Goal: Task Accomplishment & Management: Use online tool/utility

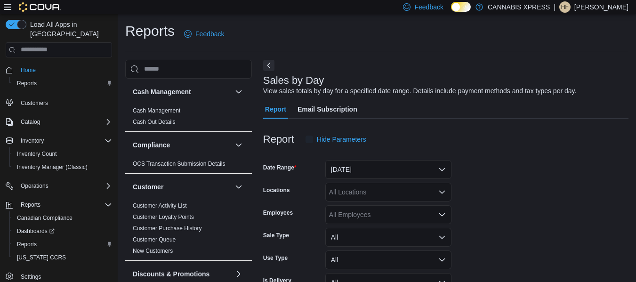
scroll to position [22, 0]
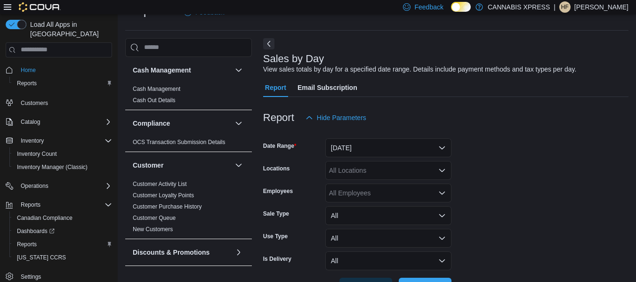
click at [9, 8] on icon at bounding box center [8, 7] width 8 height 8
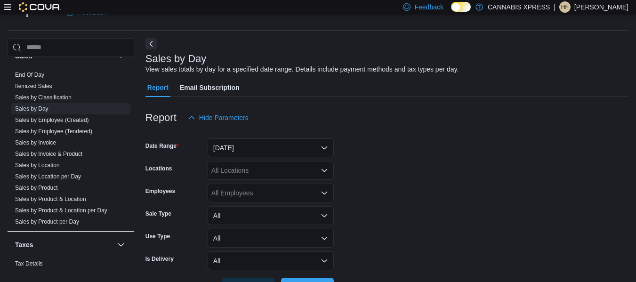
scroll to position [585, 0]
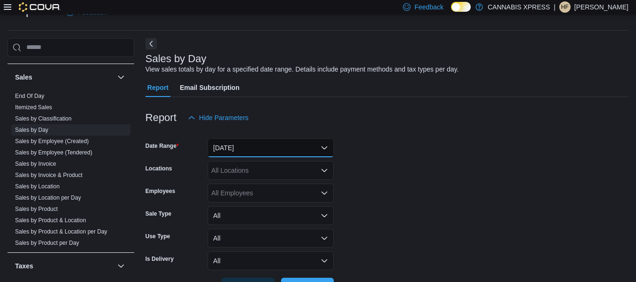
drag, startPoint x: 310, startPoint y: 143, endPoint x: 290, endPoint y: 144, distance: 19.4
click at [309, 143] on button "[DATE]" at bounding box center [271, 147] width 126 height 19
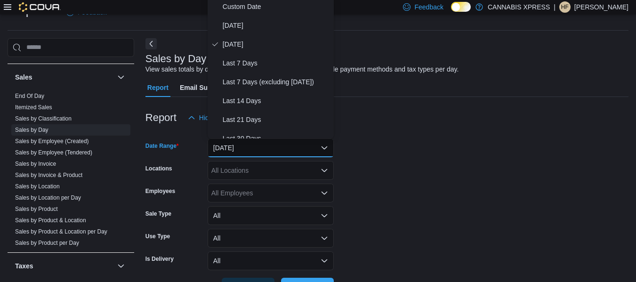
scroll to position [19, 0]
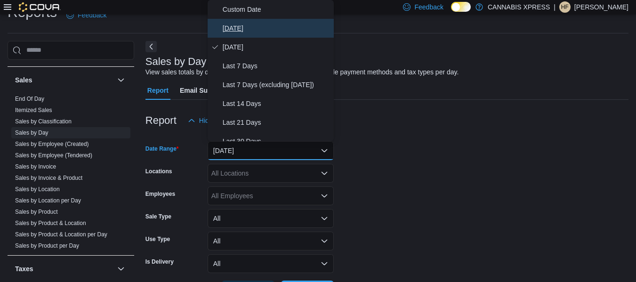
click at [223, 29] on span "[DATE]" at bounding box center [276, 28] width 107 height 11
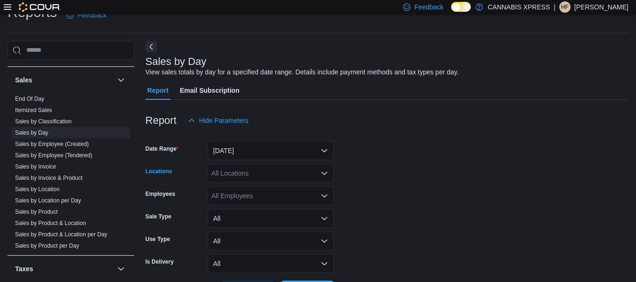
click at [243, 166] on div "All Locations" at bounding box center [271, 173] width 126 height 19
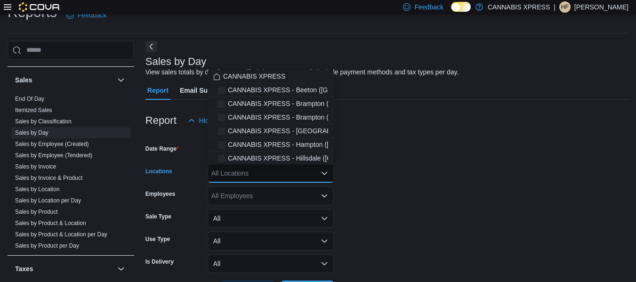
click at [240, 168] on div "All Locations" at bounding box center [271, 173] width 126 height 19
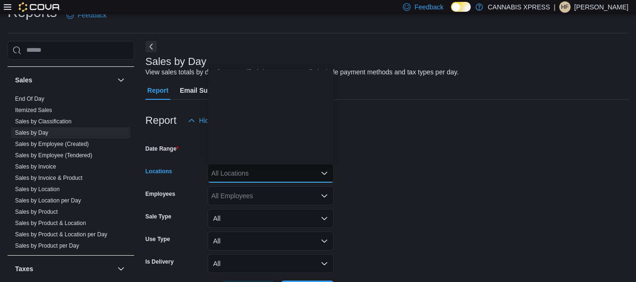
scroll to position [188, 0]
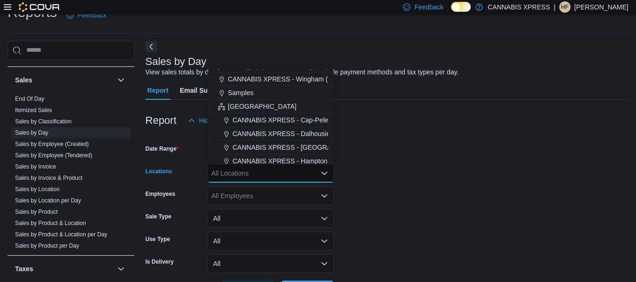
drag, startPoint x: 262, startPoint y: 82, endPoint x: 456, endPoint y: 168, distance: 211.8
click at [262, 82] on span "CANNABIS XPRESS - Wingham ([PERSON_NAME][GEOGRAPHIC_DATA])" at bounding box center [340, 78] width 225 height 9
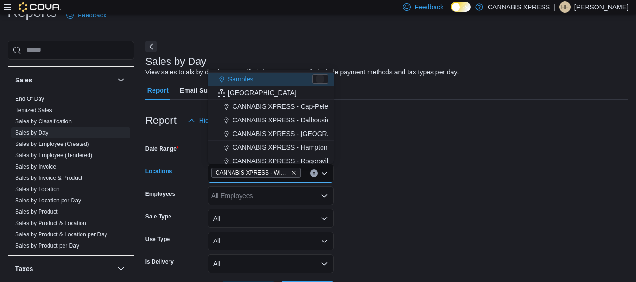
click at [456, 168] on form "Date Range [DATE] Locations CANNABIS XPRESS - [GEOGRAPHIC_DATA] ([PERSON_NAME][…" at bounding box center [386, 214] width 483 height 169
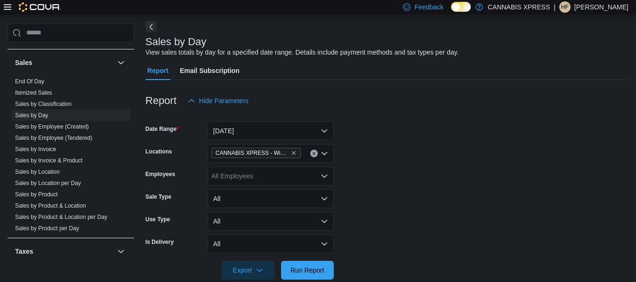
scroll to position [55, 0]
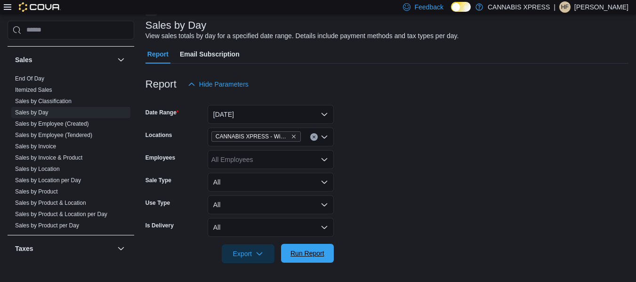
click at [301, 247] on span "Run Report" at bounding box center [307, 253] width 41 height 19
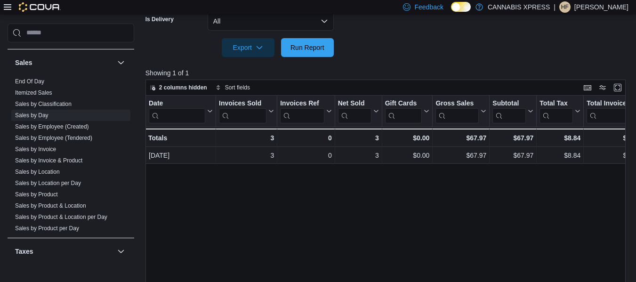
scroll to position [245, 0]
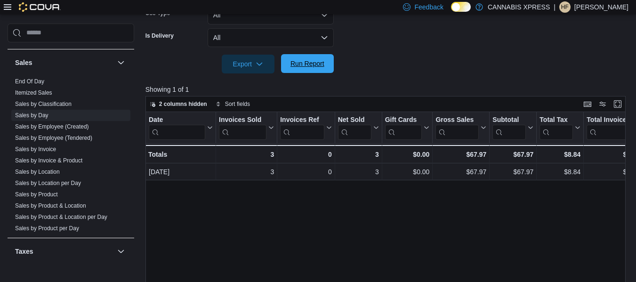
click at [295, 64] on span "Run Report" at bounding box center [307, 63] width 34 height 9
